Goal: Transaction & Acquisition: Obtain resource

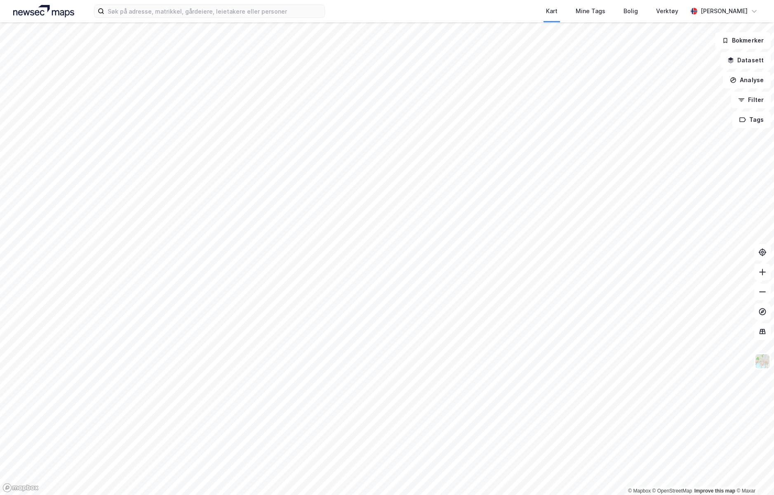
click at [47, 10] on img at bounding box center [43, 11] width 61 height 12
click at [136, 10] on input at bounding box center [214, 11] width 220 height 12
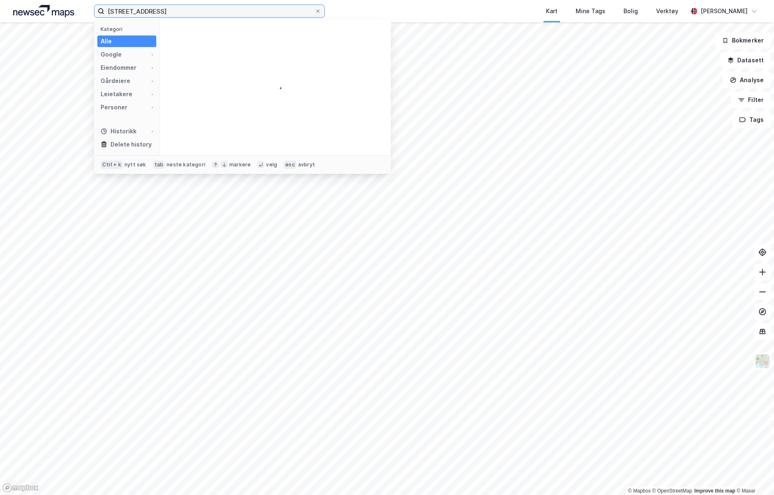
type input "[STREET_ADDRESS]"
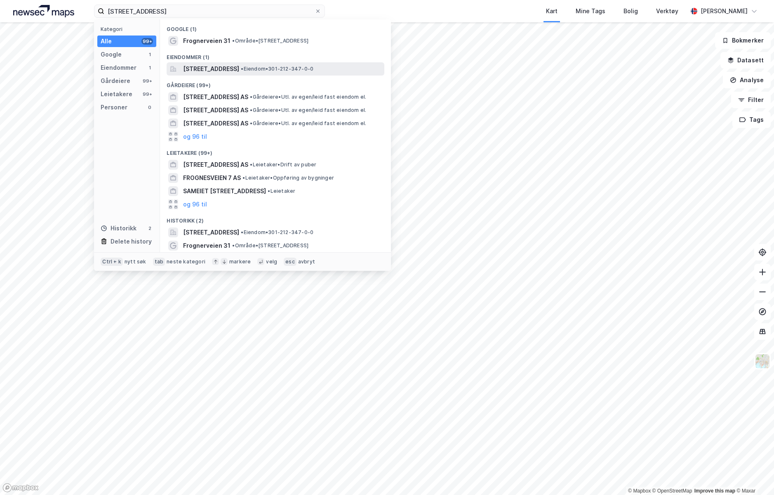
click at [239, 71] on span "[STREET_ADDRESS]" at bounding box center [211, 69] width 56 height 10
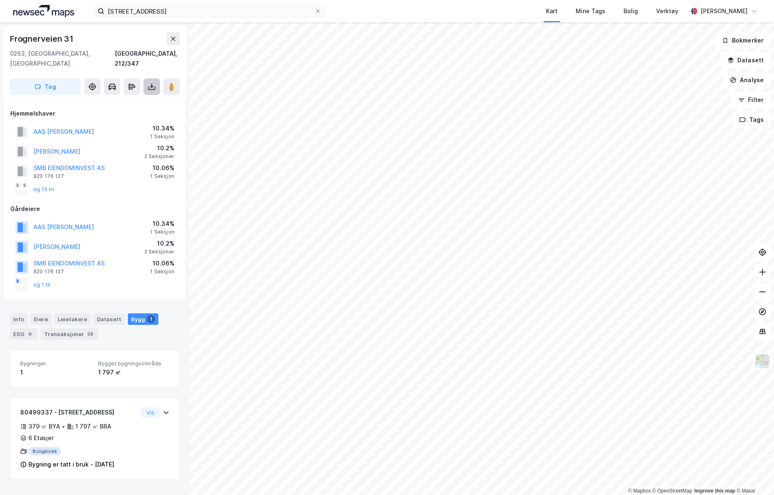
click at [155, 87] on icon at bounding box center [151, 88] width 7 height 3
click at [147, 110] on div "Last ned matrikkelrapport" at bounding box center [116, 116] width 88 height 13
click at [113, 27] on div "[STREET_ADDRESS]" at bounding box center [94, 64] width 183 height 76
